Goal: Find specific page/section

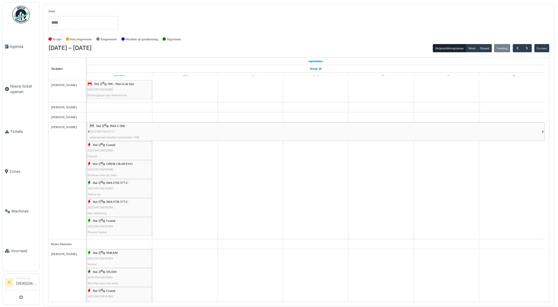
scroll to position [175, 0]
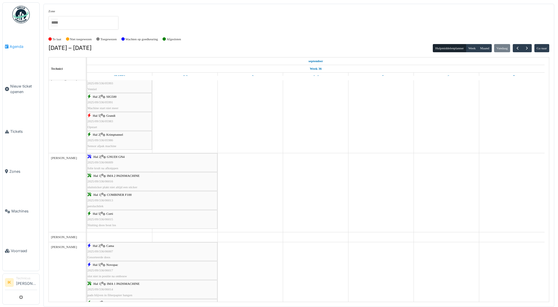
click at [20, 46] on span "Agenda" at bounding box center [23, 47] width 27 height 6
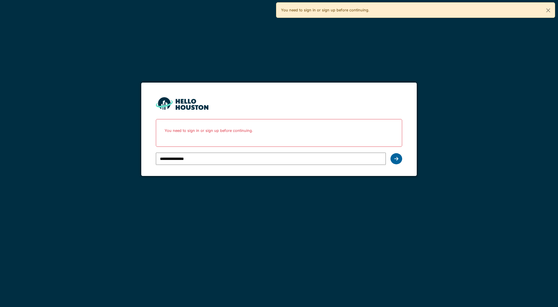
click at [396, 160] on icon at bounding box center [396, 158] width 4 height 5
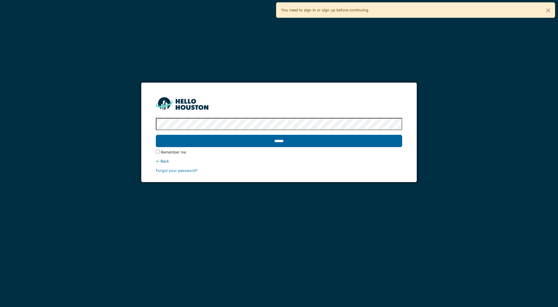
click at [186, 139] on input "******" at bounding box center [279, 141] width 246 height 12
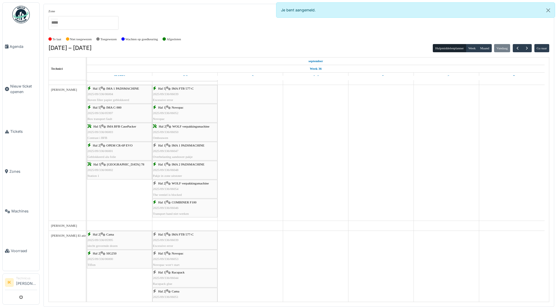
click at [189, 132] on div "Hal 2 | WOLF verpakkingsmachine 2025/09/336/06050 Ombouwen" at bounding box center [185, 132] width 64 height 17
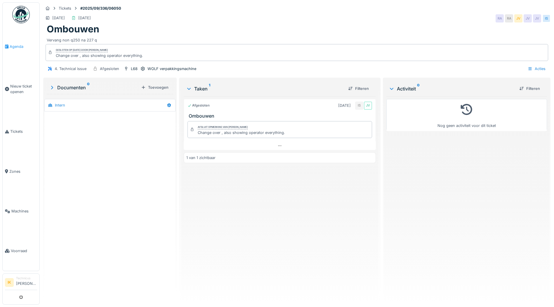
drag, startPoint x: 0, startPoint y: 0, endPoint x: 19, endPoint y: 47, distance: 50.3
click at [19, 47] on span "Agenda" at bounding box center [23, 47] width 27 height 6
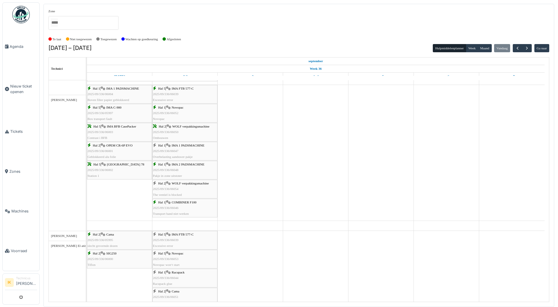
scroll to position [525, 0]
click at [191, 151] on div "Hal 1 | IMA 1 PADSMACHINE 2025/09/336/06047 Overbelasting aanduwer pakje" at bounding box center [185, 151] width 64 height 17
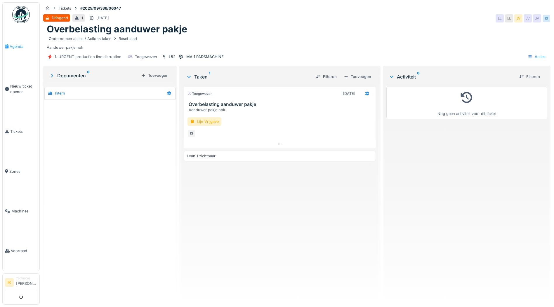
click at [16, 46] on span "Agenda" at bounding box center [23, 47] width 27 height 6
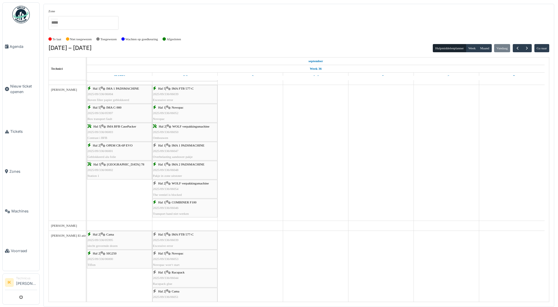
scroll to position [496, 0]
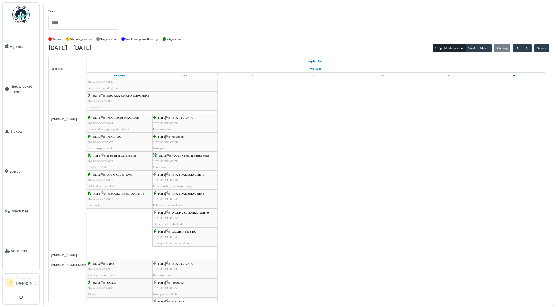
click at [175, 199] on span "2025/09/336/06048" at bounding box center [166, 199] width 26 height 4
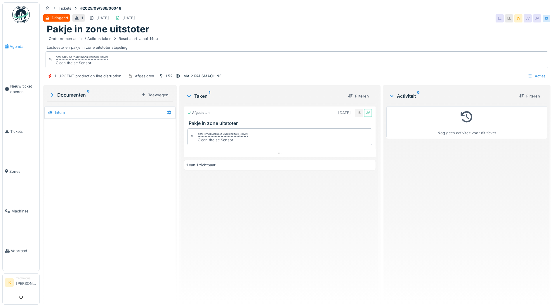
click at [16, 45] on span "Agenda" at bounding box center [23, 47] width 27 height 6
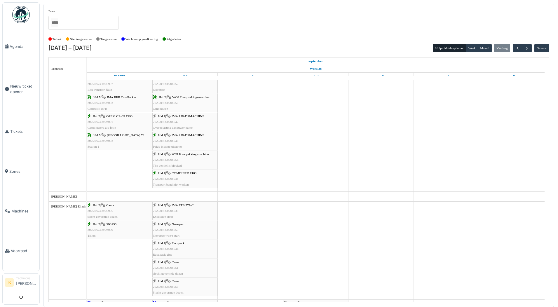
scroll to position [497, 0]
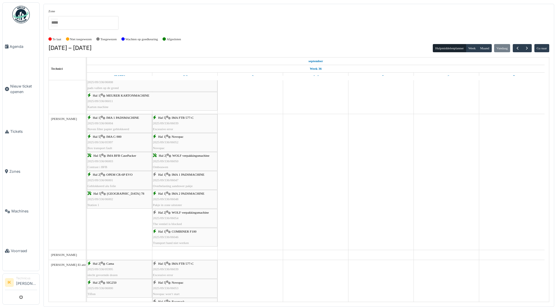
click at [158, 237] on span "2025/09/336/06046" at bounding box center [166, 237] width 26 height 4
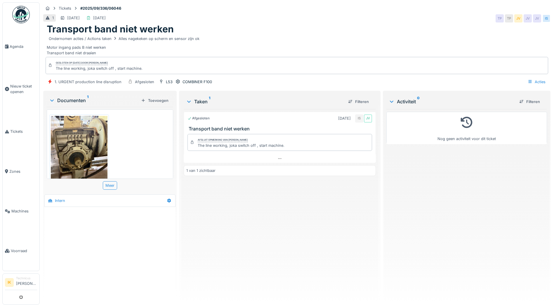
click at [66, 149] on img at bounding box center [79, 153] width 57 height 75
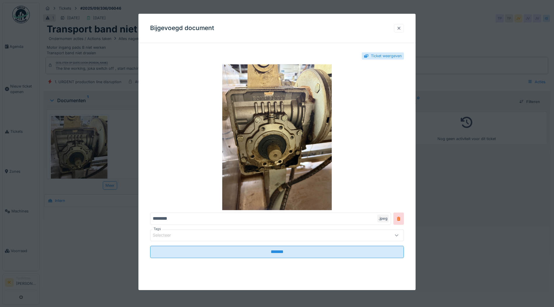
click at [400, 29] on div at bounding box center [398, 28] width 5 height 6
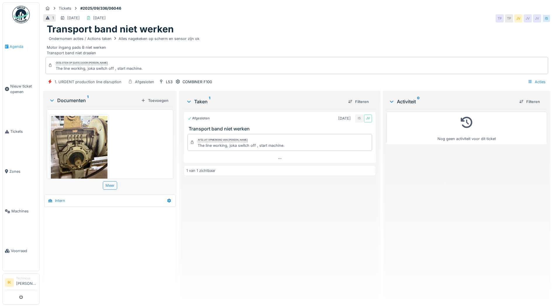
click at [14, 46] on span "Agenda" at bounding box center [23, 47] width 27 height 6
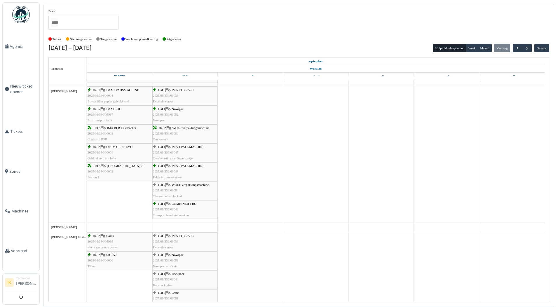
scroll to position [584, 0]
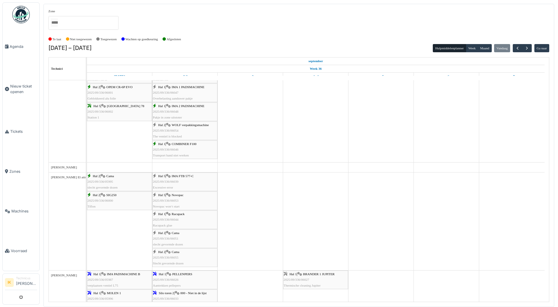
click at [164, 238] on span "2025/09/336/06051" at bounding box center [166, 239] width 26 height 4
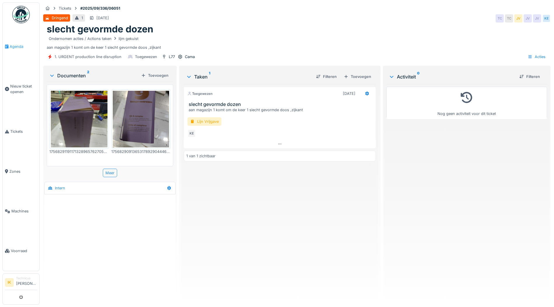
click at [15, 45] on span "Agenda" at bounding box center [23, 47] width 27 height 6
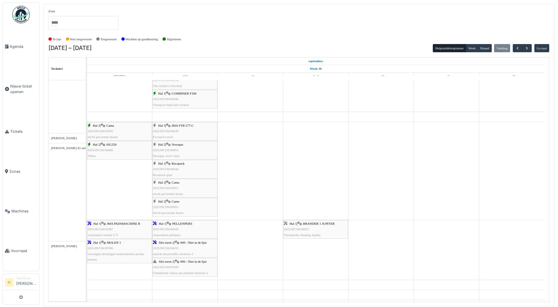
scroll to position [642, 0]
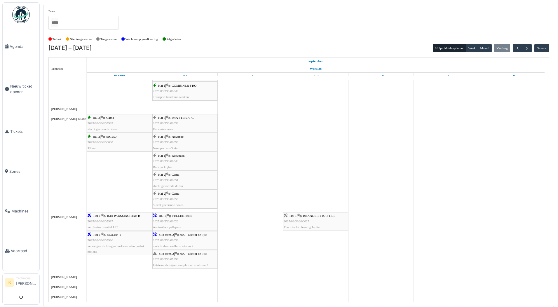
click at [165, 200] on span "2025/09/336/06055" at bounding box center [166, 199] width 26 height 4
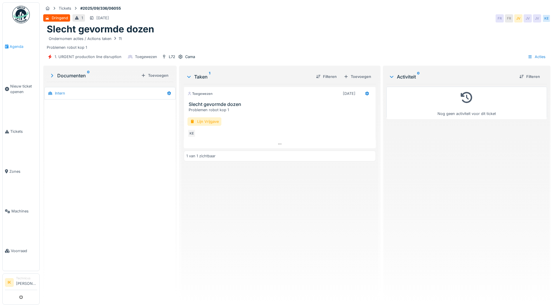
click at [12, 46] on span "Agenda" at bounding box center [23, 47] width 27 height 6
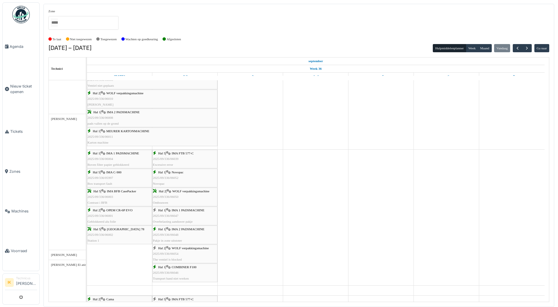
scroll to position [438, 0]
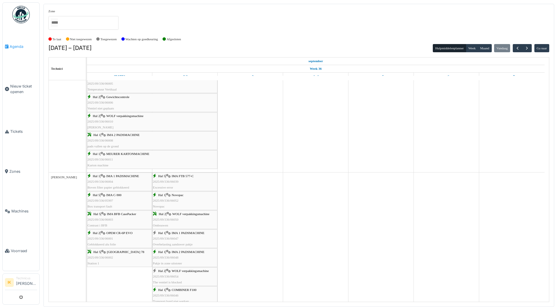
click at [17, 47] on span "Agenda" at bounding box center [23, 47] width 27 height 6
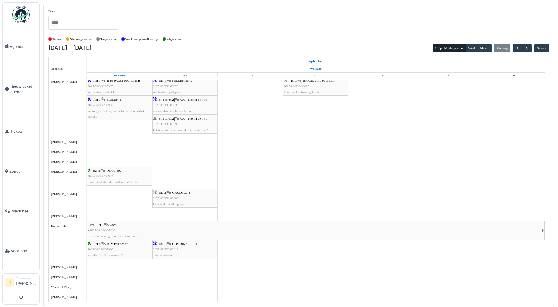
click at [196, 196] on div "Hal 2 | GNUDI GN4 2025/09/336/06009 folie krult na afknippen" at bounding box center [185, 198] width 64 height 17
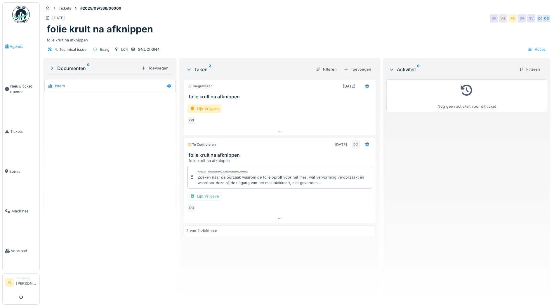
click at [16, 46] on span "Agenda" at bounding box center [23, 47] width 27 height 6
